Goal: Transaction & Acquisition: Purchase product/service

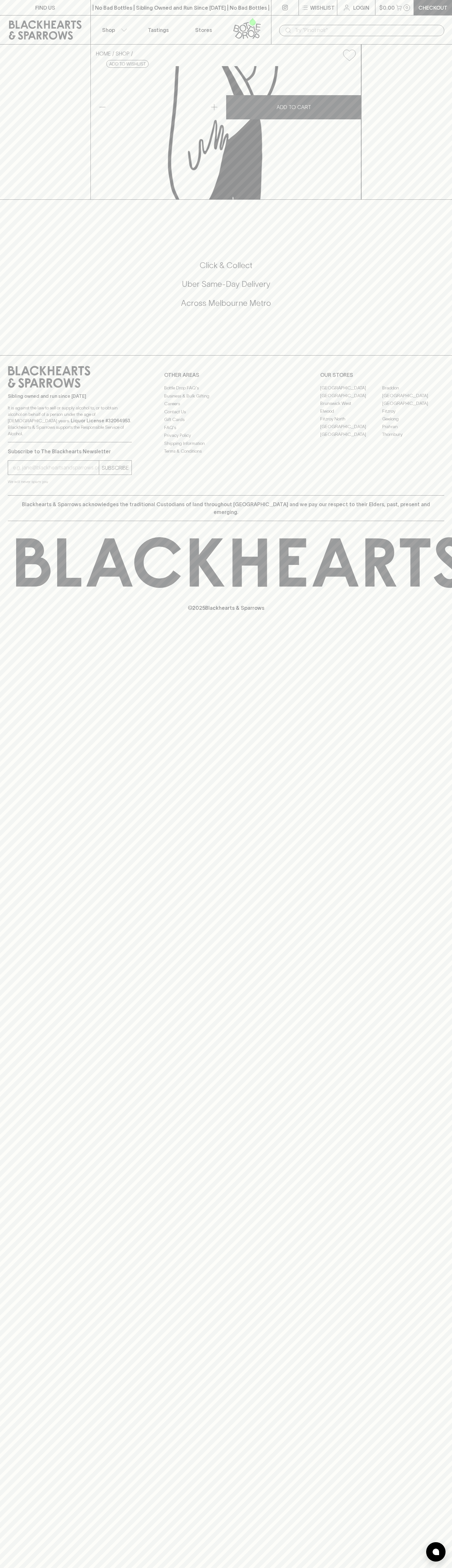
click at [280, 30] on div "​" at bounding box center [361, 30] width 165 height 11
click at [450, 1321] on div "FIND US | No Bad Bottles | Sibling Owned and Run Since [DATE] | No Bad Bottles …" at bounding box center [226, 784] width 452 height 1568
click at [114, 1568] on html "FIND US | No Bad Bottles | Sibling Owned and Run Since [DATE] | No Bad Bottles …" at bounding box center [226, 784] width 452 height 1568
click at [27, 194] on div "HOME SHOP [PERSON_NAME]'s Chocolonely Milk Caramel Cookie 180g $10.00 Add to wi…" at bounding box center [226, 122] width 452 height 155
